Goal: Ask a question

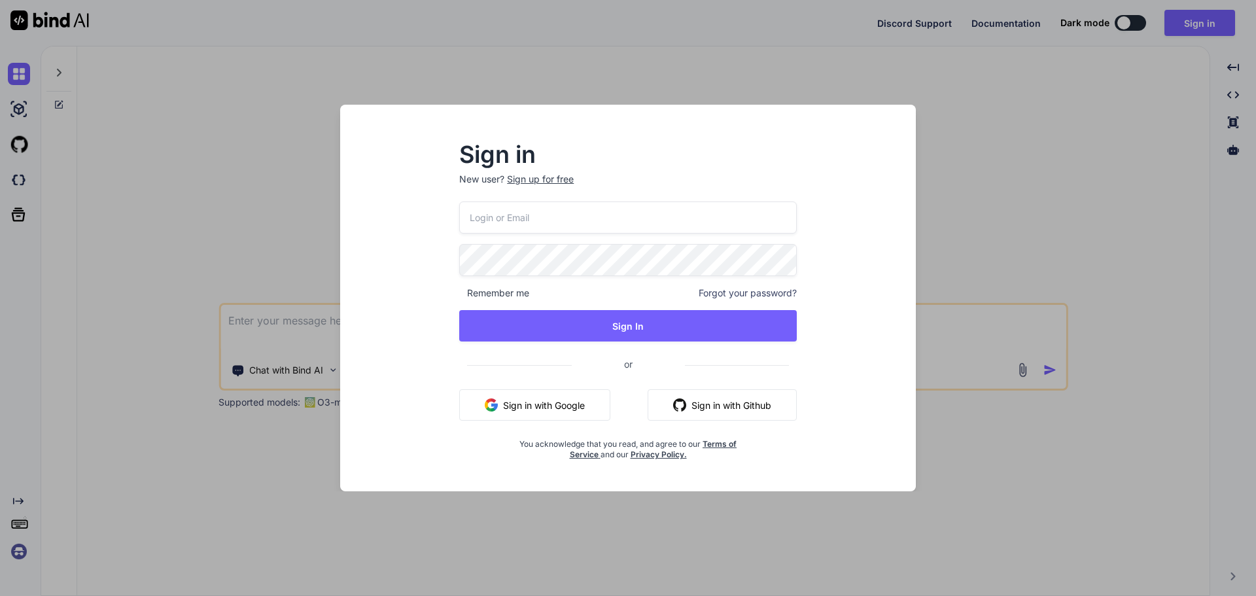
click at [501, 223] on input "email" at bounding box center [628, 218] width 338 height 32
paste input "[EMAIL_ADDRESS][DOMAIN_NAME]"
type input "[EMAIL_ADDRESS][DOMAIN_NAME]"
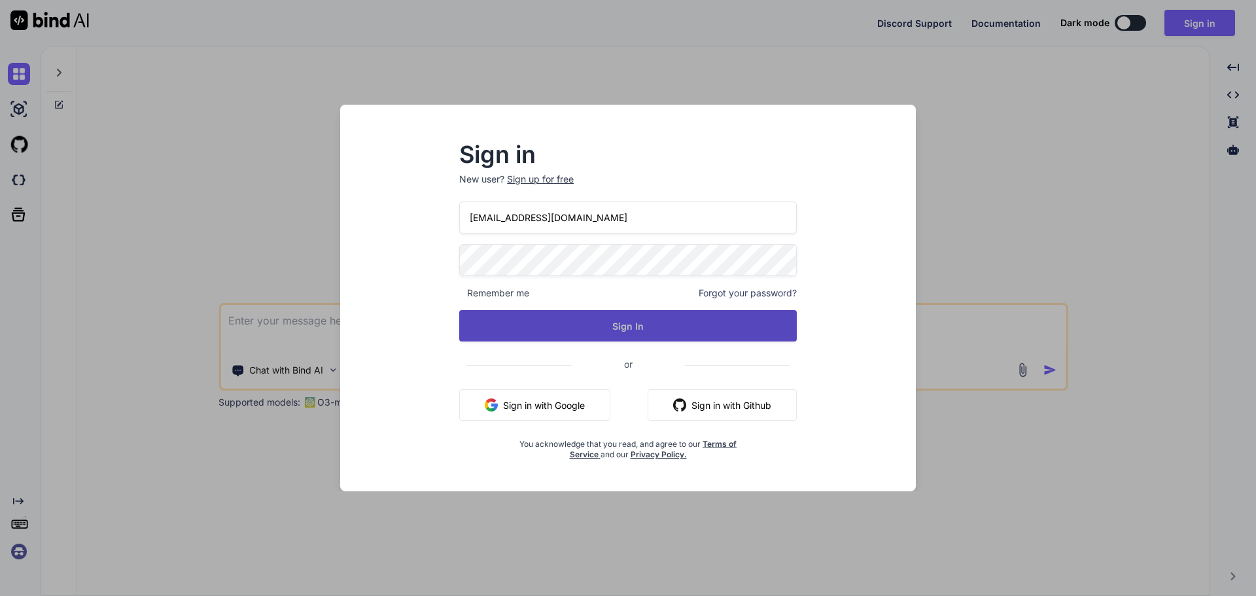
click at [563, 331] on button "Sign In" at bounding box center [628, 325] width 338 height 31
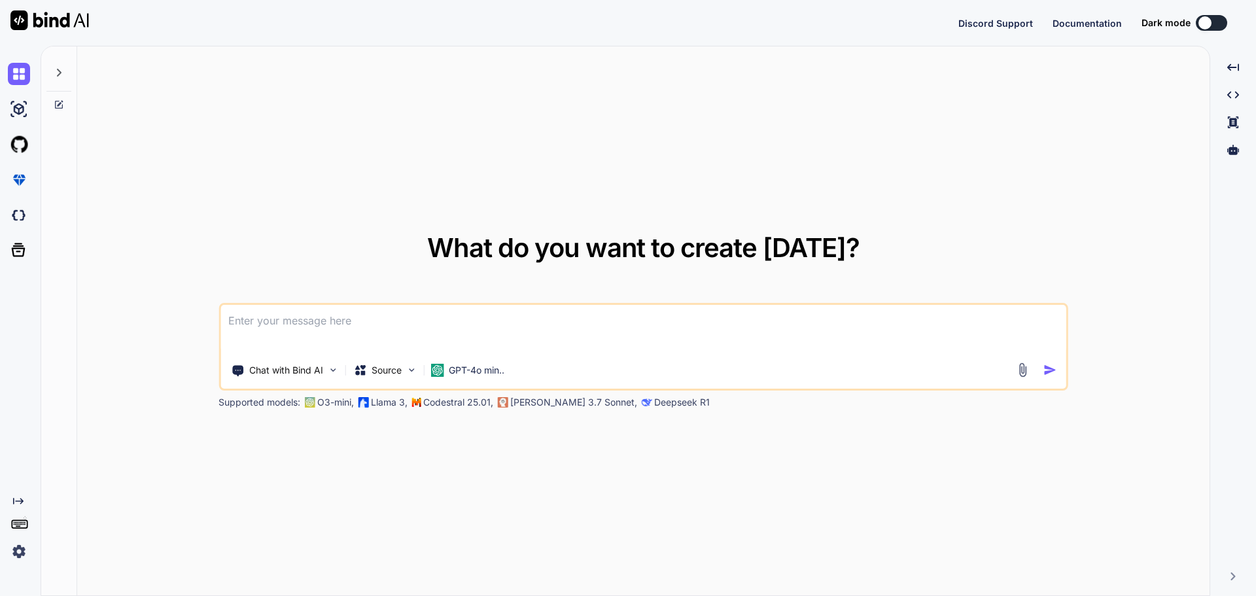
click at [342, 321] on textarea at bounding box center [644, 329] width 846 height 48
click at [443, 344] on textarea at bounding box center [644, 329] width 846 height 48
type textarea "w"
paste textarea "<SelectColumn T="CareNavigatorDashboardModel"></SelectColumn>"
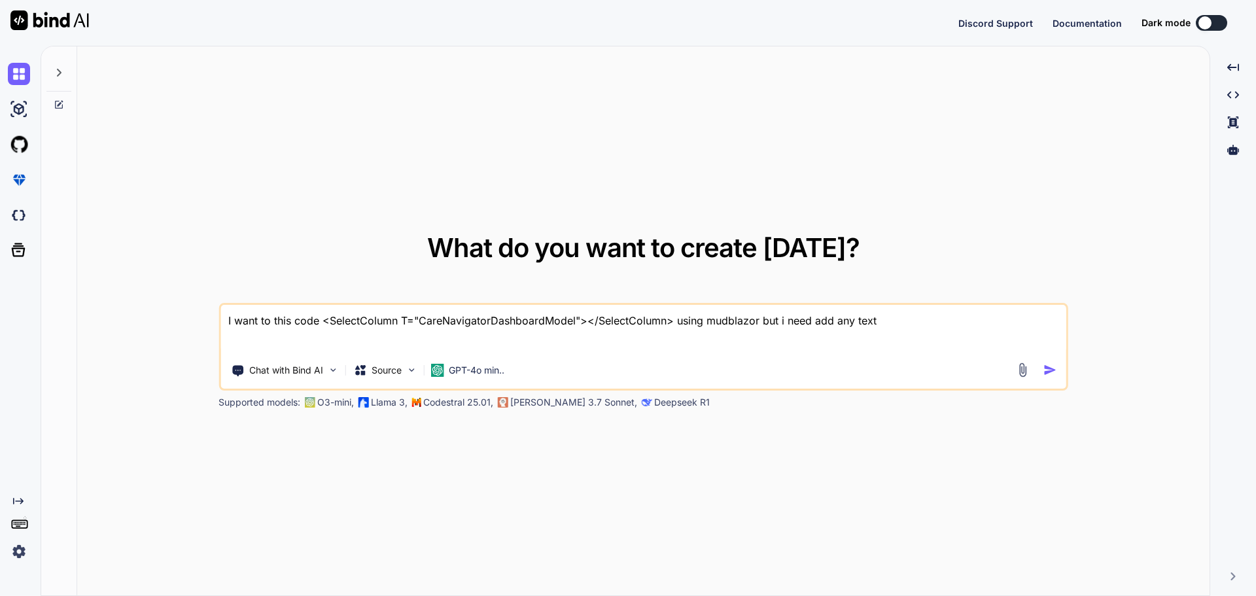
type textarea "I want to this code <SelectColumn T="CareNavigatorDashboardModel"></SelectColum…"
click at [1052, 368] on img "button" at bounding box center [1051, 370] width 14 height 14
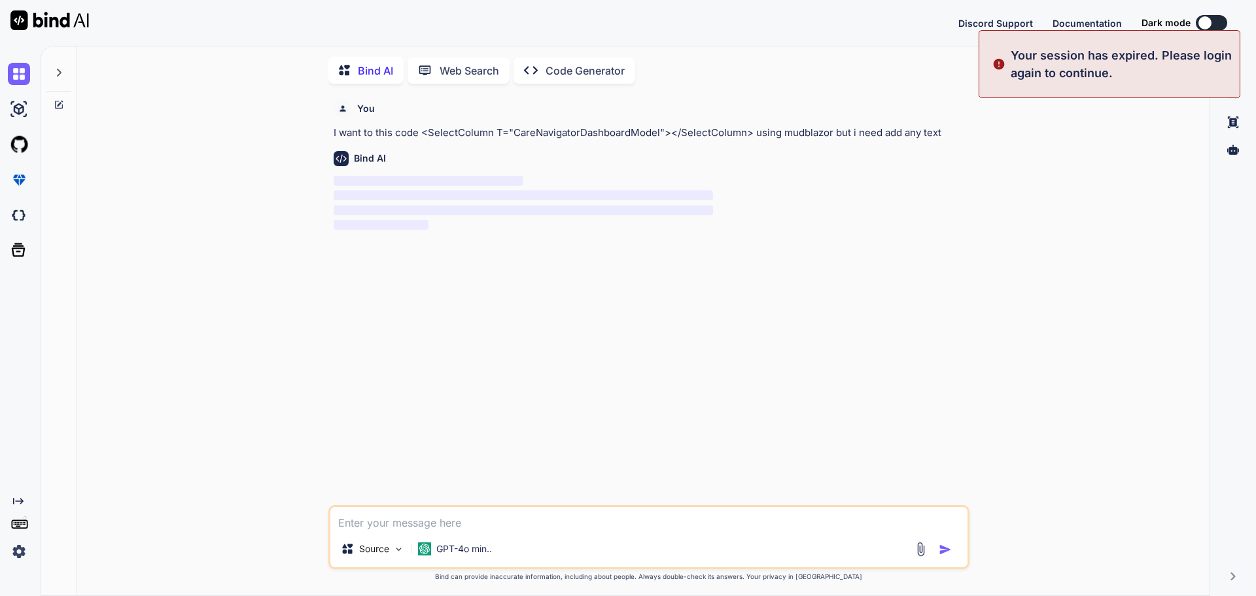
scroll to position [5, 0]
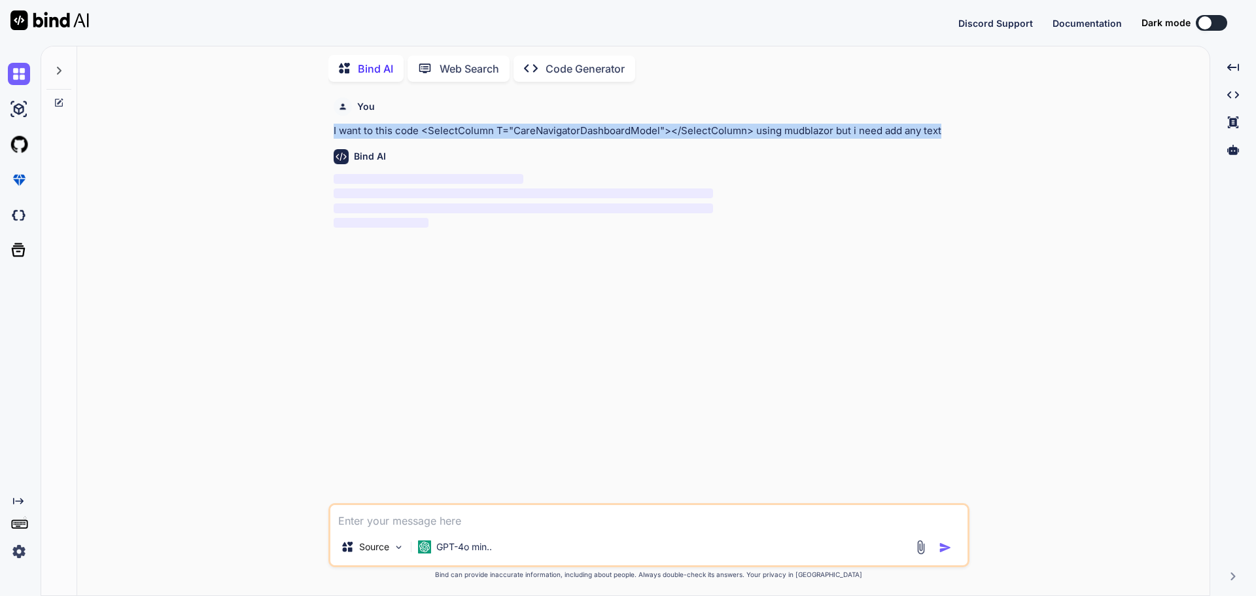
drag, startPoint x: 336, startPoint y: 129, endPoint x: 974, endPoint y: 124, distance: 638.0
click at [974, 124] on div "You I want to this code <SelectColumn T="CareNavigatorDashboardModel"></SelectC…" at bounding box center [649, 343] width 1122 height 503
click at [887, 124] on p "I want to this code <SelectColumn T="CareNavigatorDashboardModel"></SelectColum…" at bounding box center [650, 131] width 633 height 15
drag, startPoint x: 885, startPoint y: 132, endPoint x: 317, endPoint y: 126, distance: 568.0
click at [315, 130] on div "You I want to this code <SelectColumn T="CareNavigatorDashboardModel"></SelectC…" at bounding box center [649, 343] width 1122 height 503
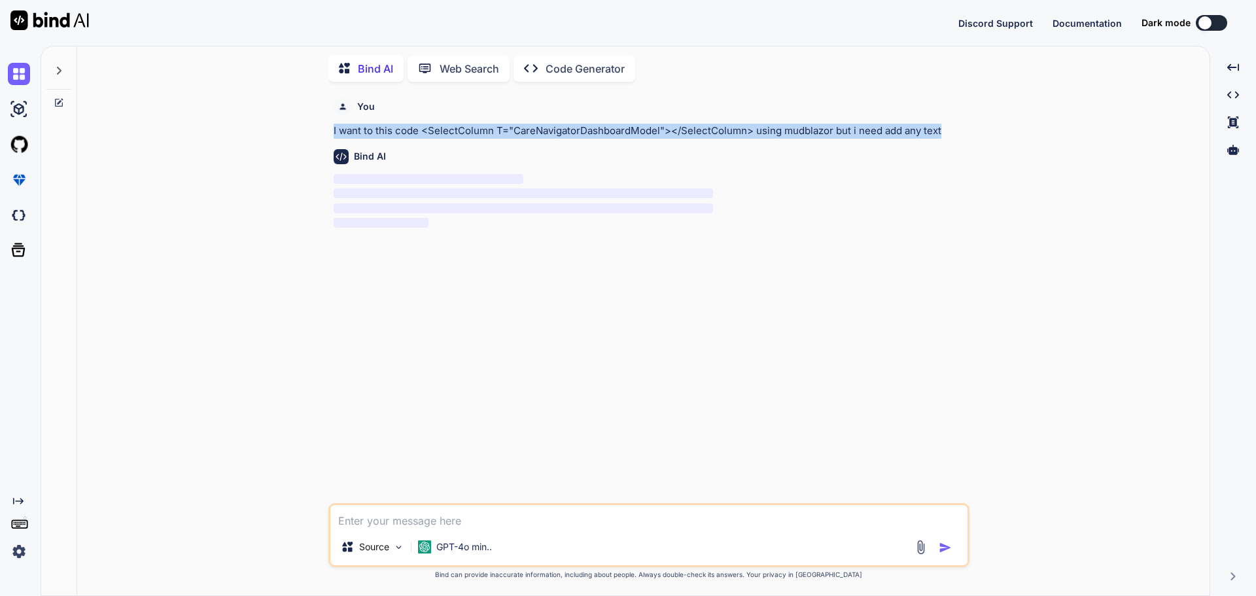
click at [321, 125] on div "You I want to this code <SelectColumn T="CareNavigatorDashboardModel"></SelectC…" at bounding box center [649, 343] width 1122 height 503
